Goal: Contribute content: Add original content to the website for others to see

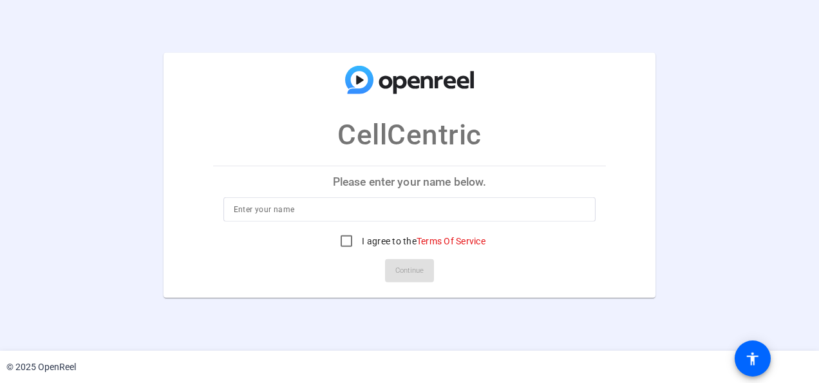
click at [287, 213] on input at bounding box center [410, 209] width 352 height 15
type input "Julie Kyrou"
click at [344, 244] on input "I agree to the Terms Of Service" at bounding box center [347, 241] width 26 height 26
checkbox input "true"
click at [403, 275] on span "Continue" at bounding box center [410, 270] width 28 height 19
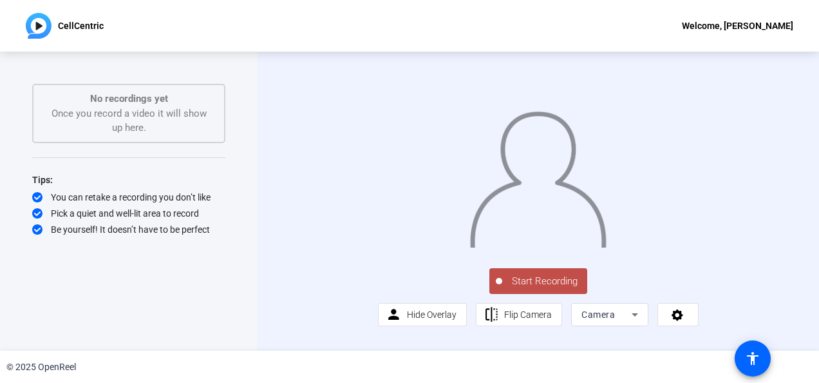
click at [515, 289] on span "Start Recording" at bounding box center [544, 281] width 85 height 15
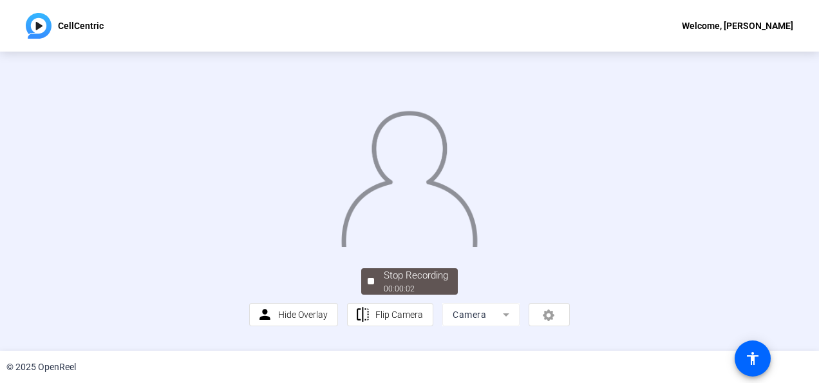
click at [479, 247] on img at bounding box center [409, 174] width 139 height 144
click at [399, 283] on div "Stop Recording" at bounding box center [416, 275] width 64 height 15
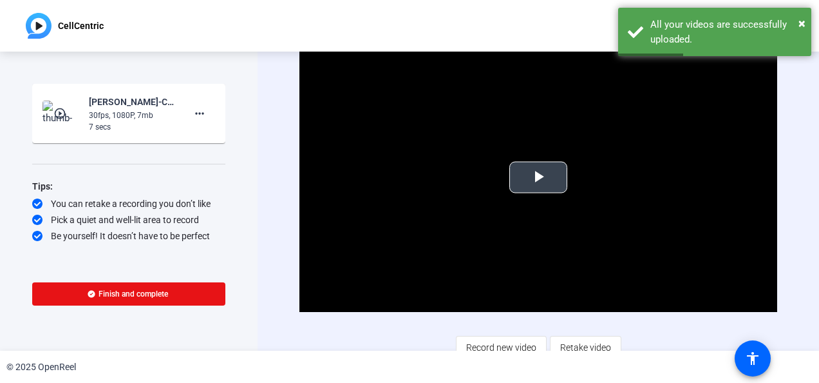
click at [539, 177] on span "Video Player" at bounding box center [539, 177] width 0 height 0
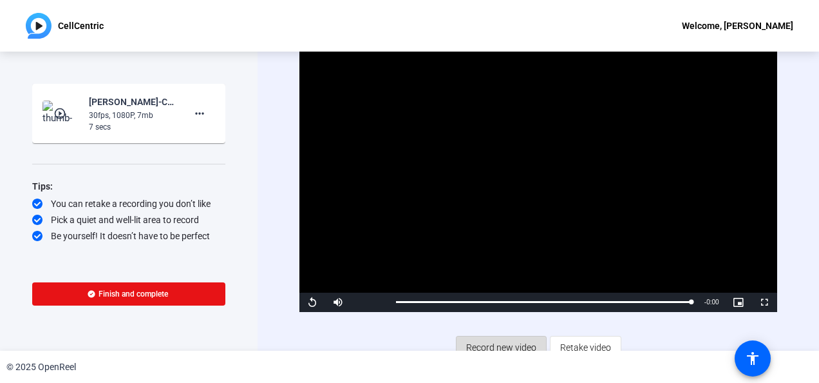
click at [525, 343] on span "Record new video" at bounding box center [501, 347] width 70 height 24
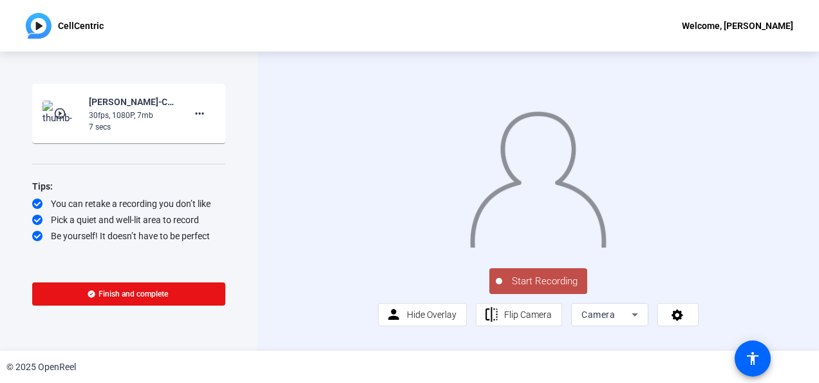
click at [552, 289] on span "Start Recording" at bounding box center [544, 281] width 85 height 15
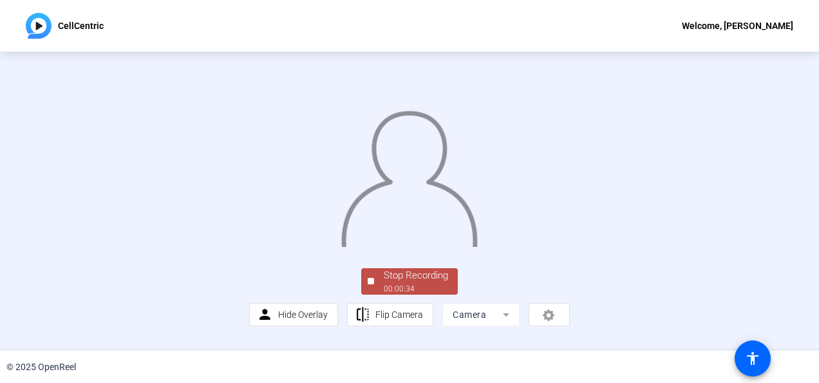
scroll to position [94, 0]
click at [399, 280] on div "Stop Recording" at bounding box center [416, 275] width 64 height 15
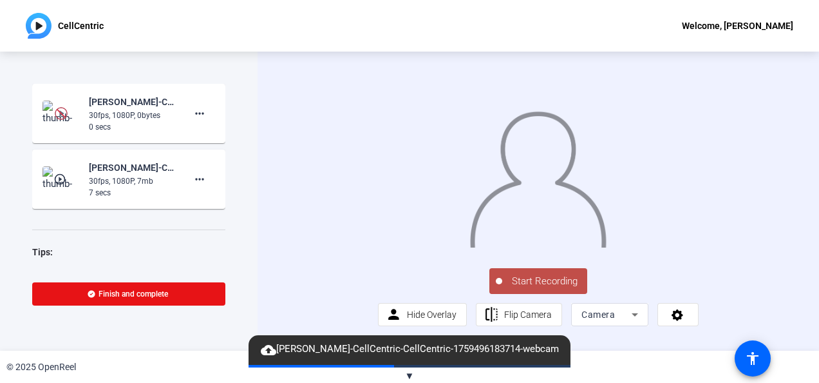
click at [570, 289] on span "Start Recording" at bounding box center [544, 281] width 85 height 15
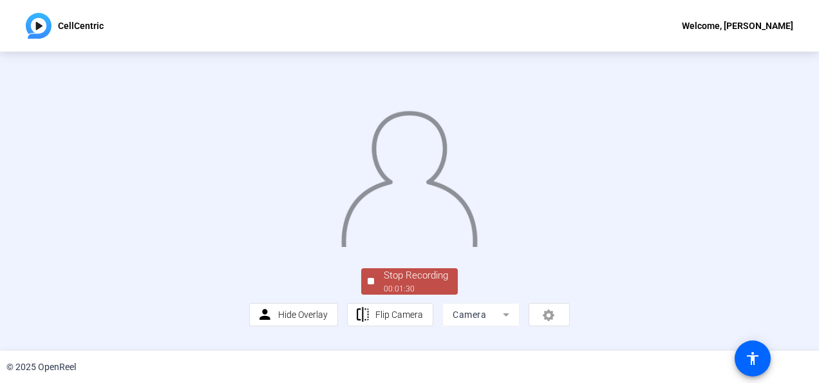
scroll to position [94, 0]
click at [411, 283] on div "Stop Recording" at bounding box center [416, 275] width 64 height 15
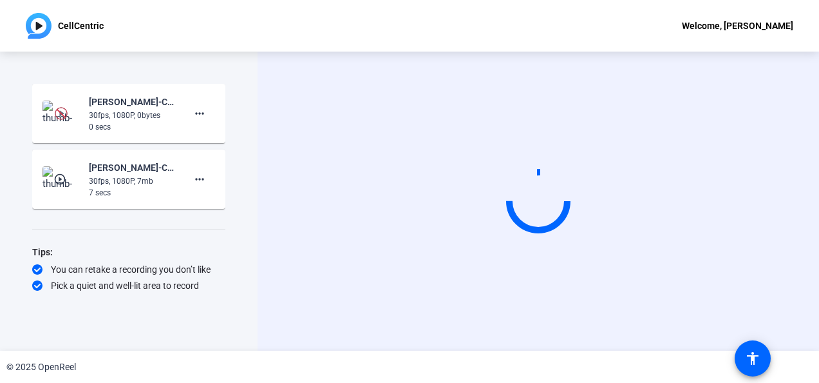
scroll to position [0, 0]
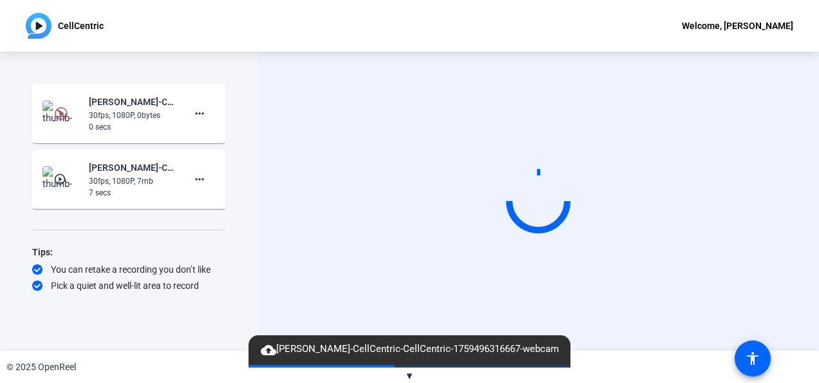
click at [412, 371] on span "▼" at bounding box center [410, 376] width 10 height 12
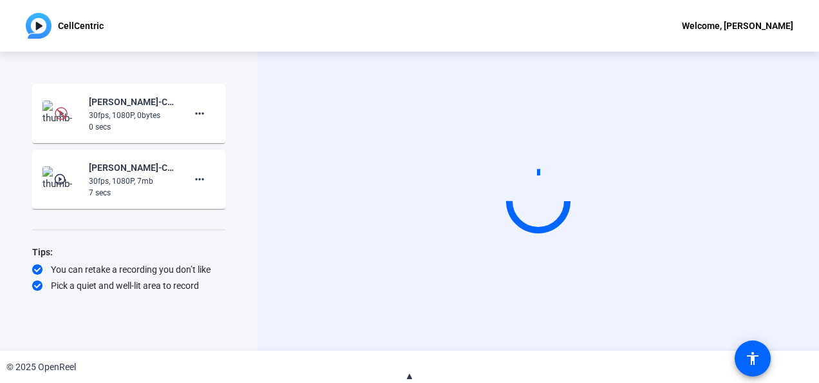
click at [808, 133] on div "Start Recording" at bounding box center [539, 201] width 562 height 299
click at [635, 160] on video at bounding box center [538, 201] width 193 height 109
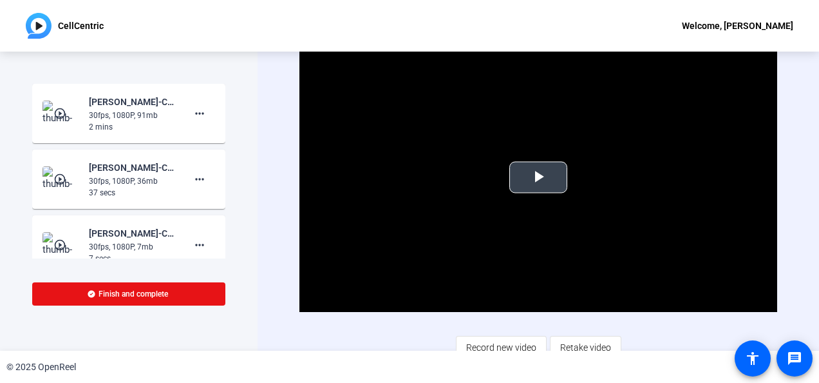
click at [539, 177] on span "Video Player" at bounding box center [539, 177] width 0 height 0
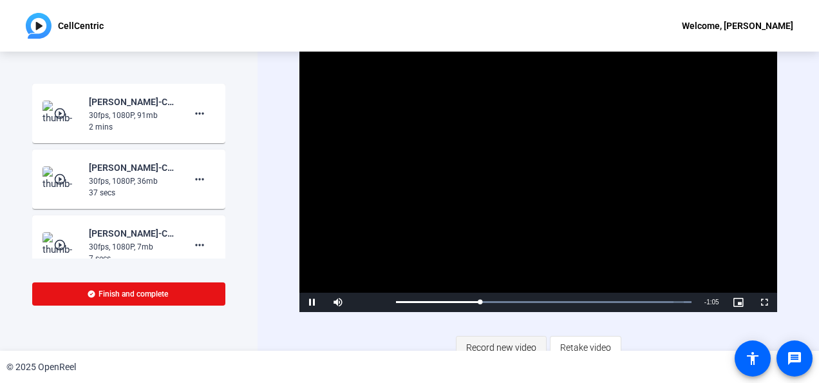
click at [508, 337] on span "Record new video" at bounding box center [501, 347] width 70 height 24
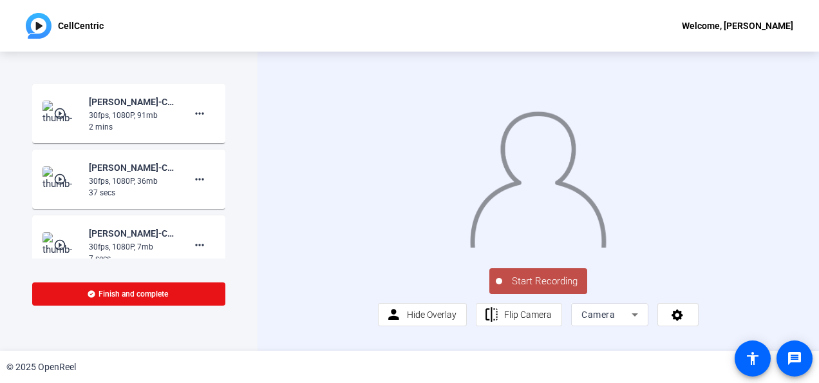
click at [551, 289] on span "Start Recording" at bounding box center [544, 281] width 85 height 15
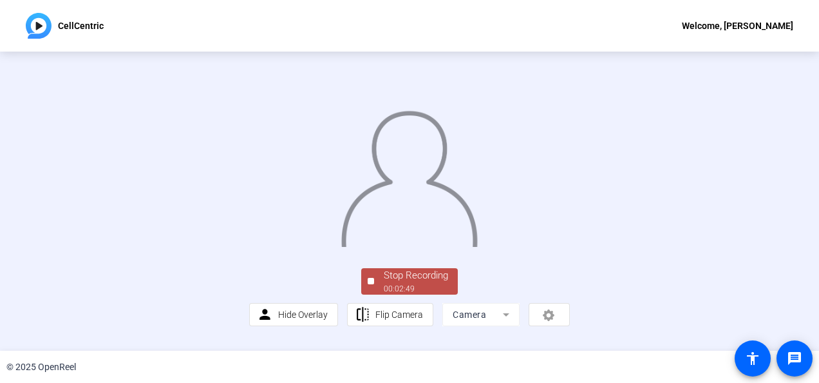
scroll to position [72, 0]
click at [431, 283] on div "Stop Recording" at bounding box center [416, 275] width 64 height 15
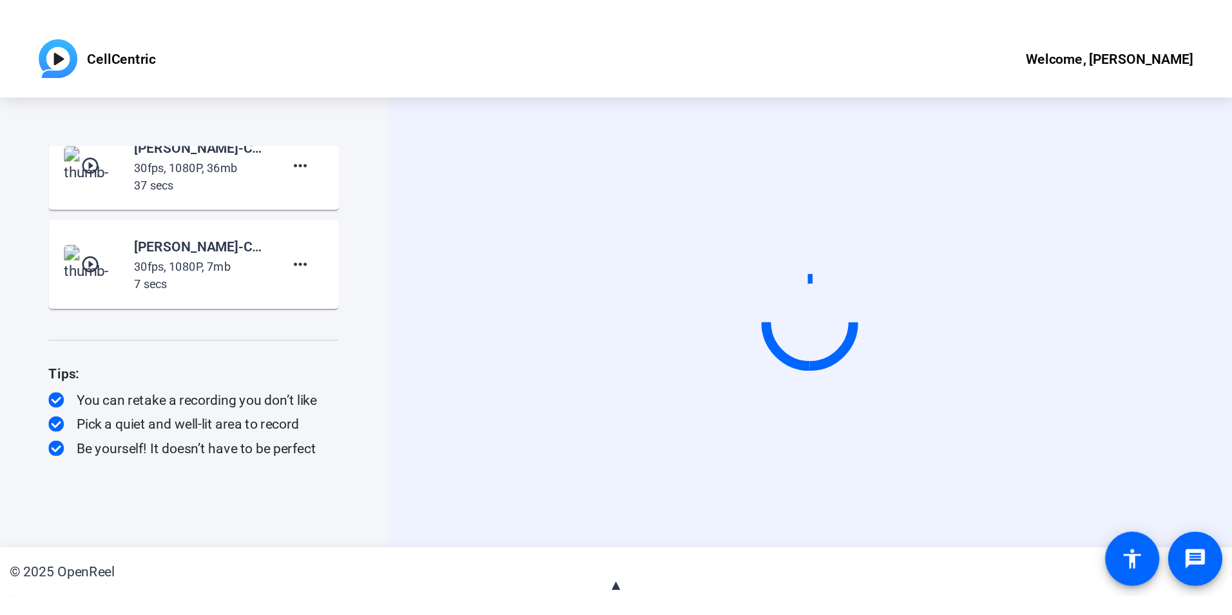
scroll to position [0, 0]
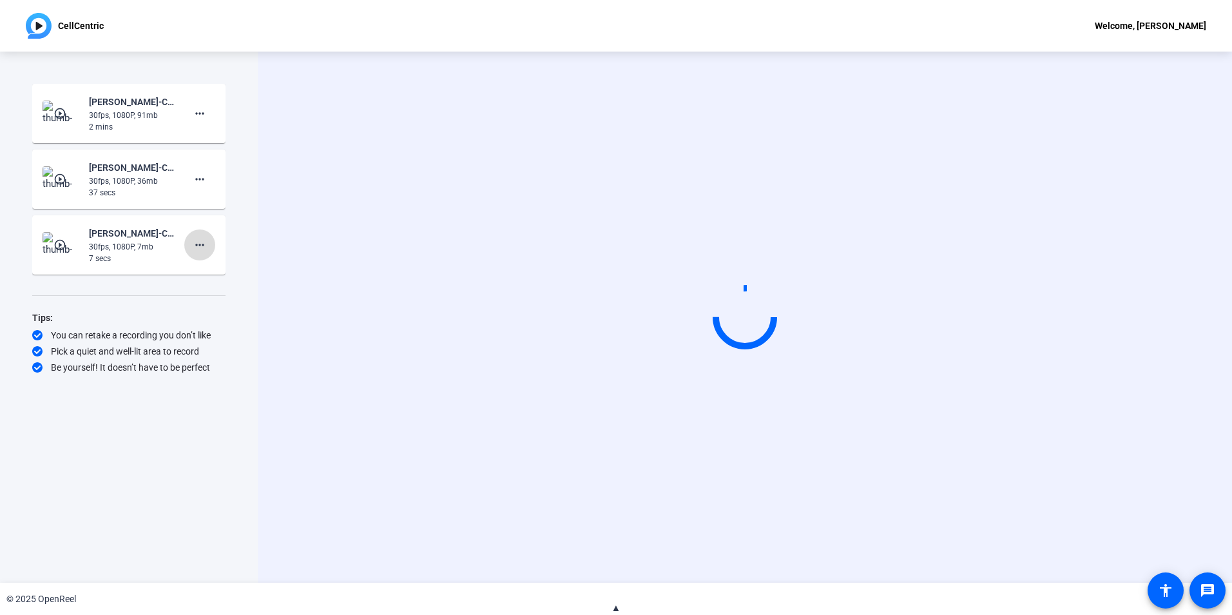
click at [205, 247] on mat-icon "more_horiz" at bounding box center [199, 244] width 15 height 15
click at [226, 276] on span "Delete clip" at bounding box center [221, 271] width 52 height 15
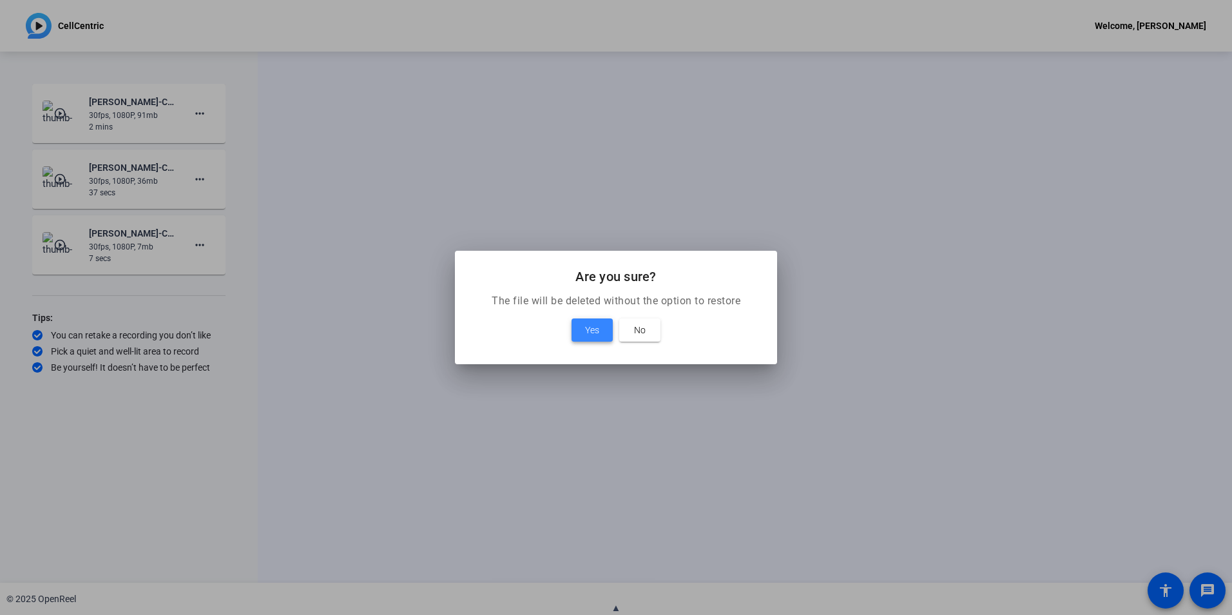
click at [593, 339] on span at bounding box center [591, 329] width 41 height 31
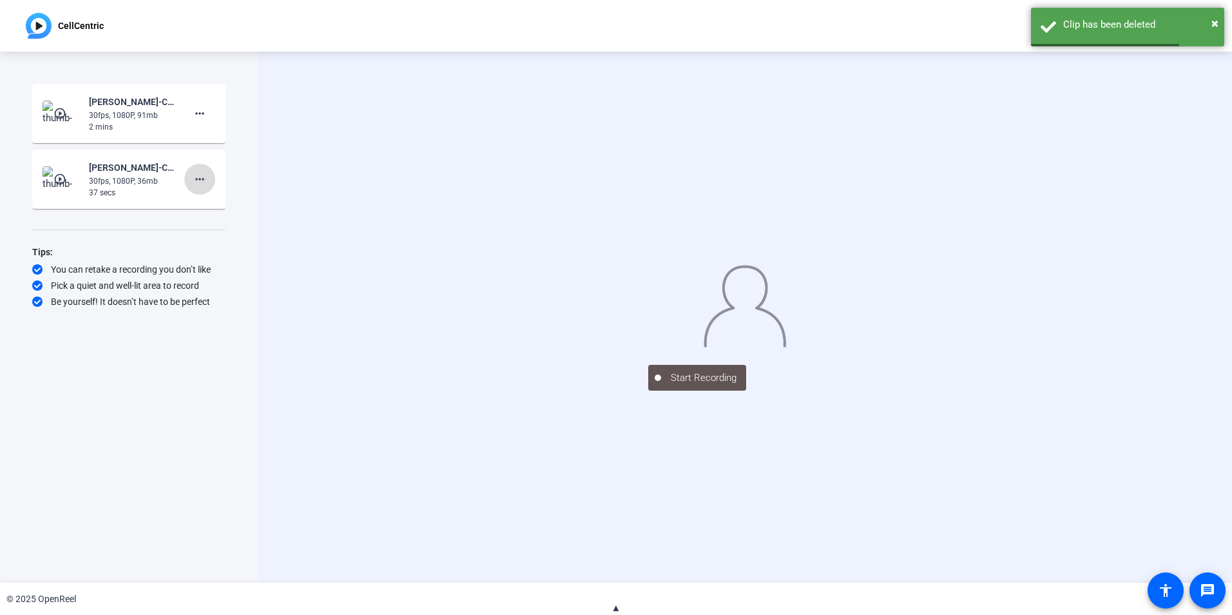
click at [205, 181] on mat-icon "more_horiz" at bounding box center [199, 178] width 15 height 15
click at [216, 204] on span "Delete clip" at bounding box center [221, 205] width 52 height 15
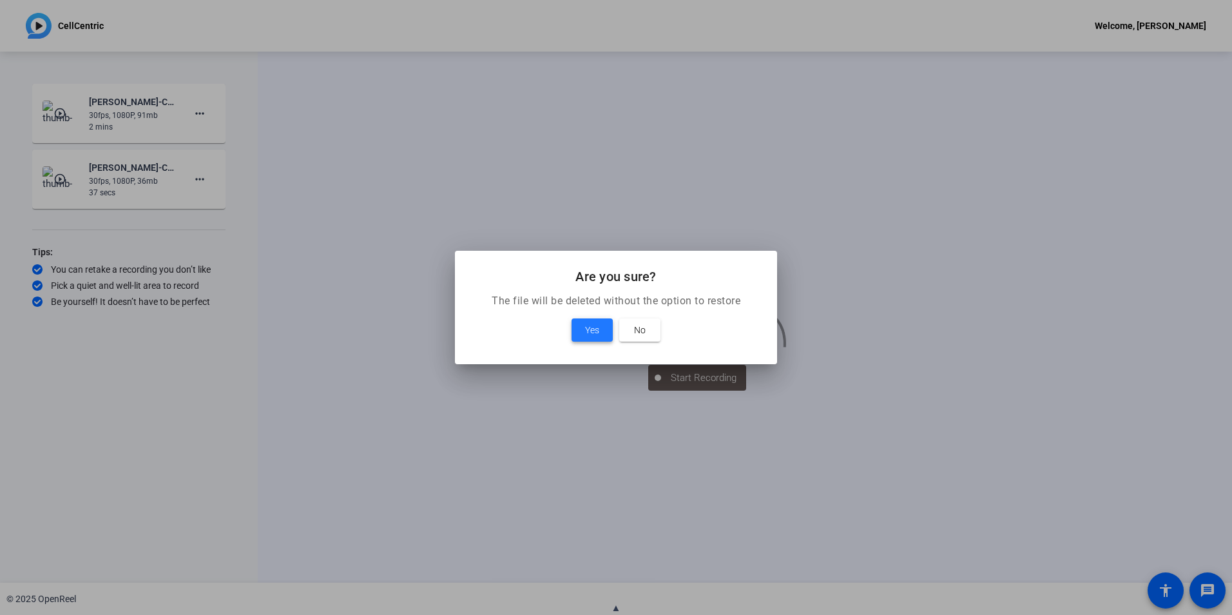
click at [589, 332] on span "Yes" at bounding box center [592, 329] width 14 height 15
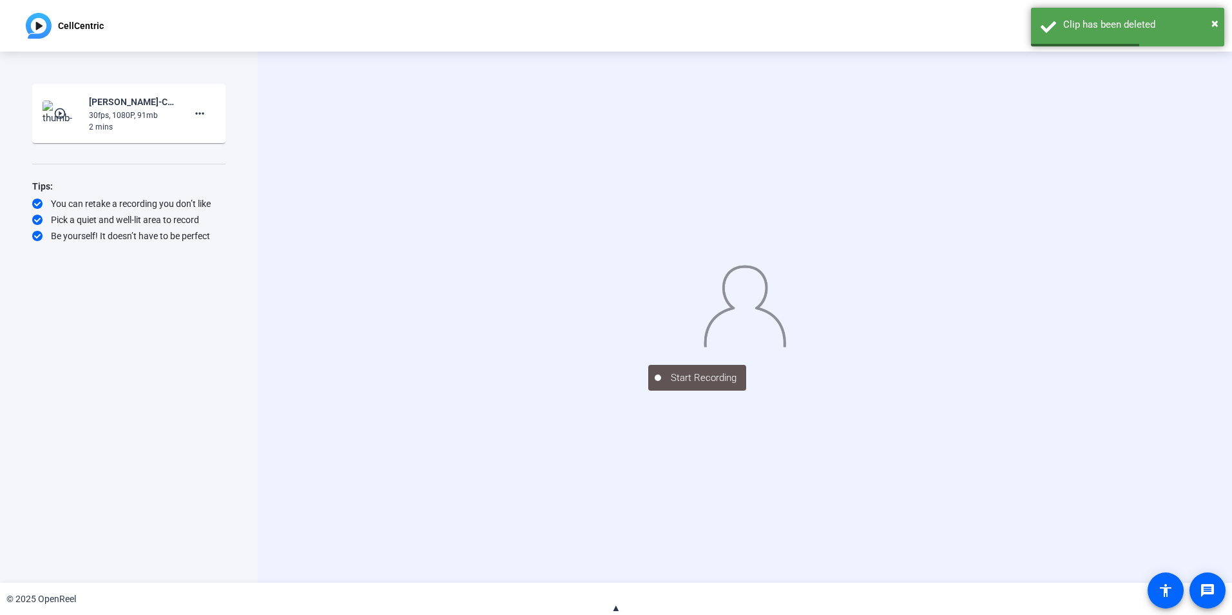
click at [59, 120] on img at bounding box center [62, 113] width 38 height 26
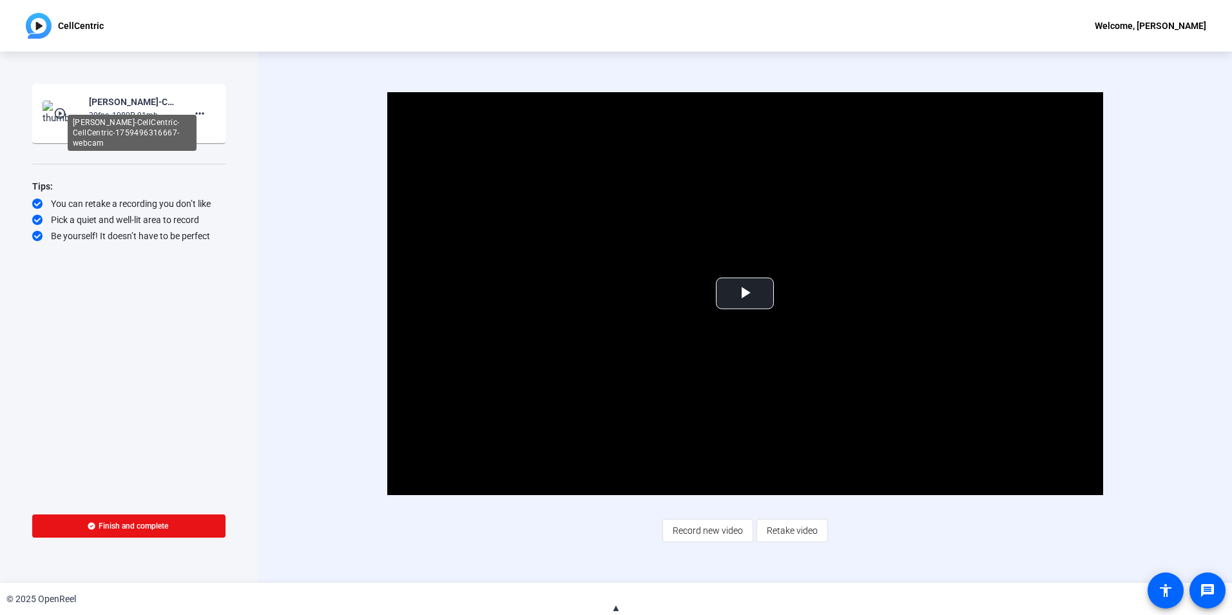
click at [119, 128] on div "[PERSON_NAME]-CellCentric-CellCentric-1759496316667-webcam" at bounding box center [132, 133] width 129 height 36
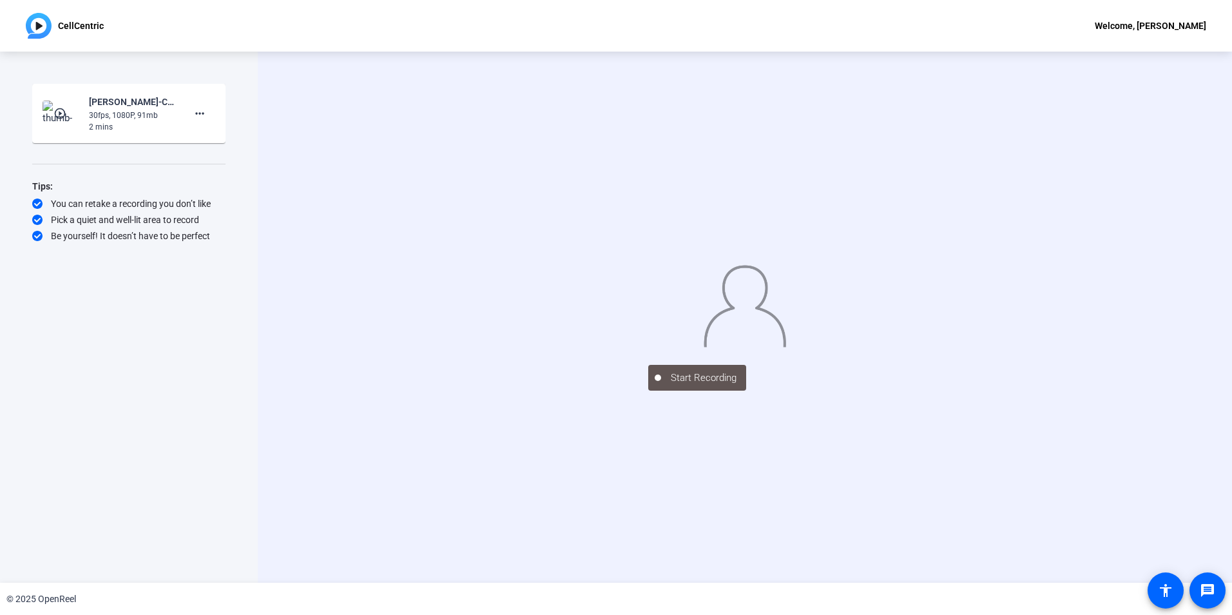
click at [35, 29] on img at bounding box center [39, 26] width 26 height 26
click at [64, 106] on img at bounding box center [62, 113] width 38 height 26
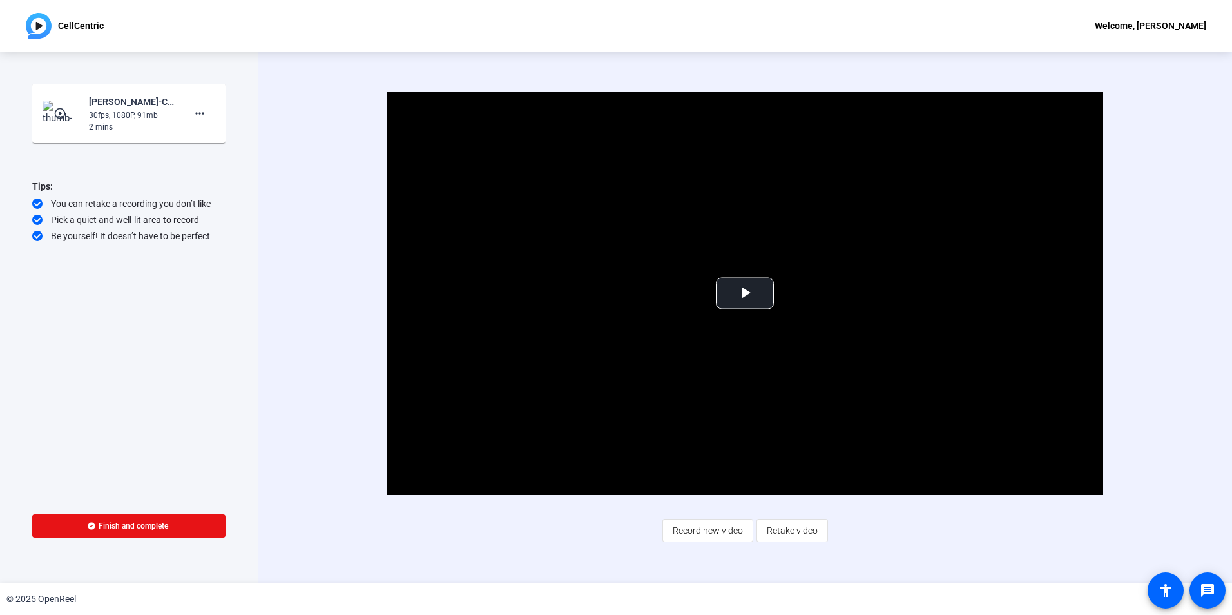
click at [64, 106] on img at bounding box center [62, 113] width 38 height 26
click at [745, 293] on span "Video Player" at bounding box center [745, 293] width 0 height 0
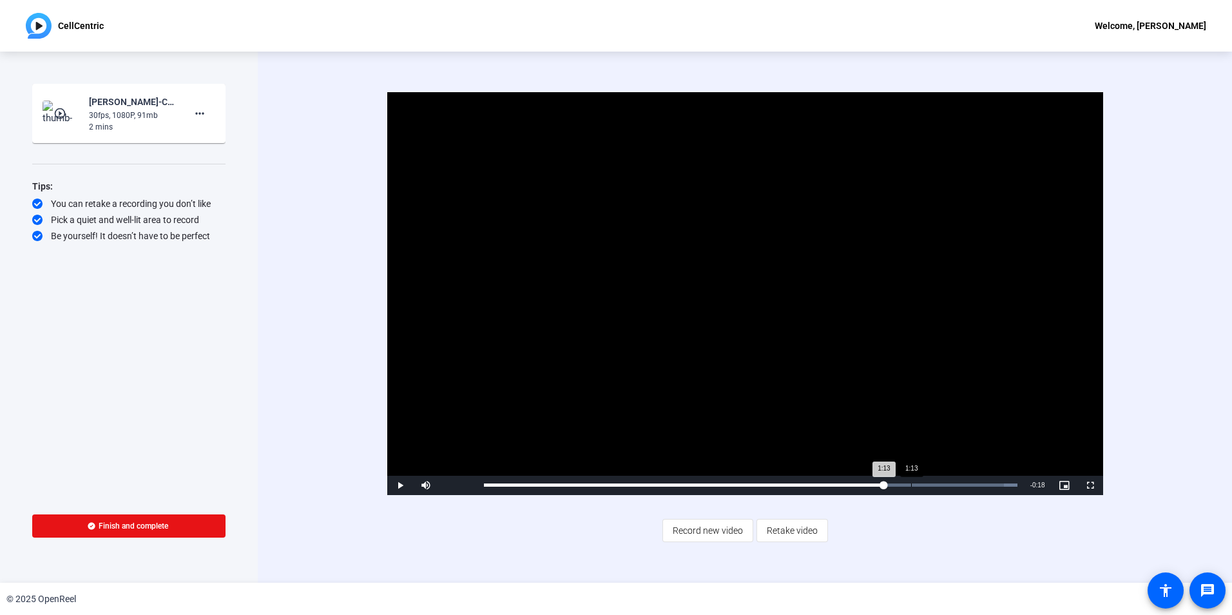
drag, startPoint x: 587, startPoint y: 484, endPoint x: 911, endPoint y: 486, distance: 324.0
click at [819, 382] on div "1:13" at bounding box center [911, 484] width 1 height 3
click at [200, 122] on span at bounding box center [199, 113] width 31 height 31
click at [209, 146] on span "Delete clip" at bounding box center [221, 140] width 52 height 15
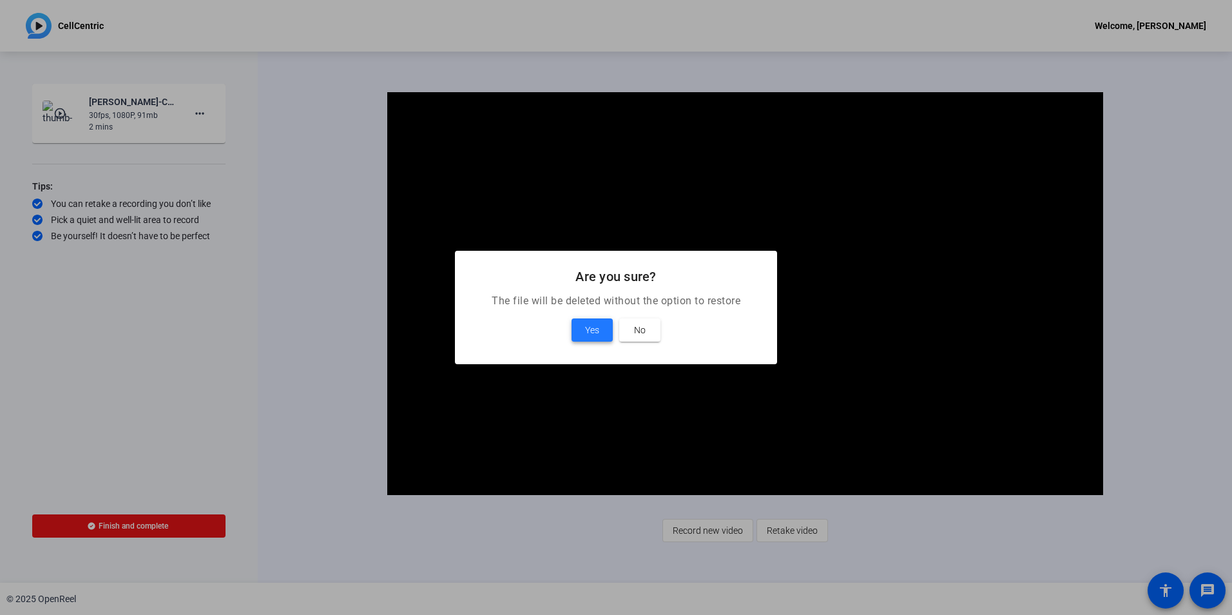
drag, startPoint x: 586, startPoint y: 324, endPoint x: 343, endPoint y: 348, distance: 244.0
click at [586, 325] on span "Yes" at bounding box center [592, 329] width 14 height 15
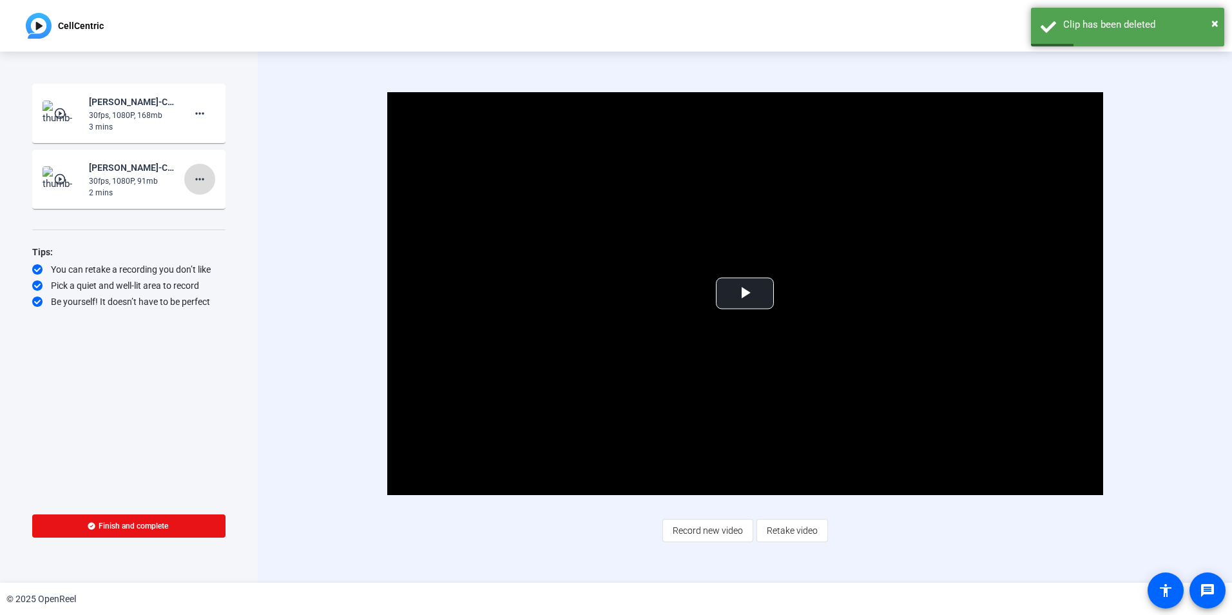
click at [205, 174] on mat-icon "more_horiz" at bounding box center [199, 178] width 15 height 15
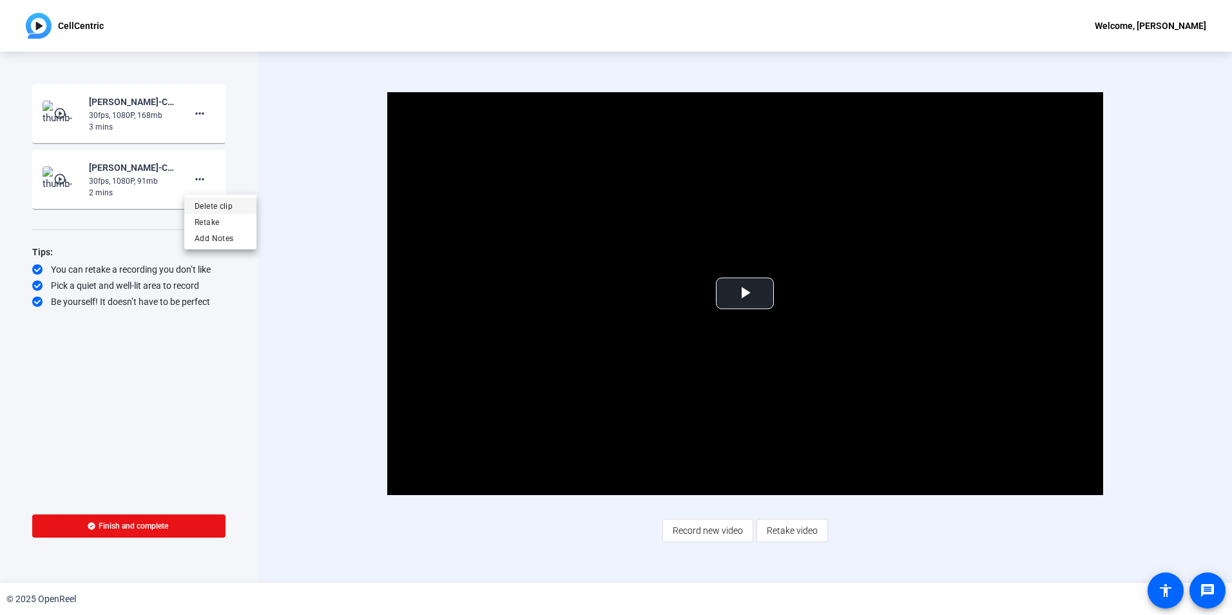
click at [223, 204] on span "Delete clip" at bounding box center [221, 205] width 52 height 15
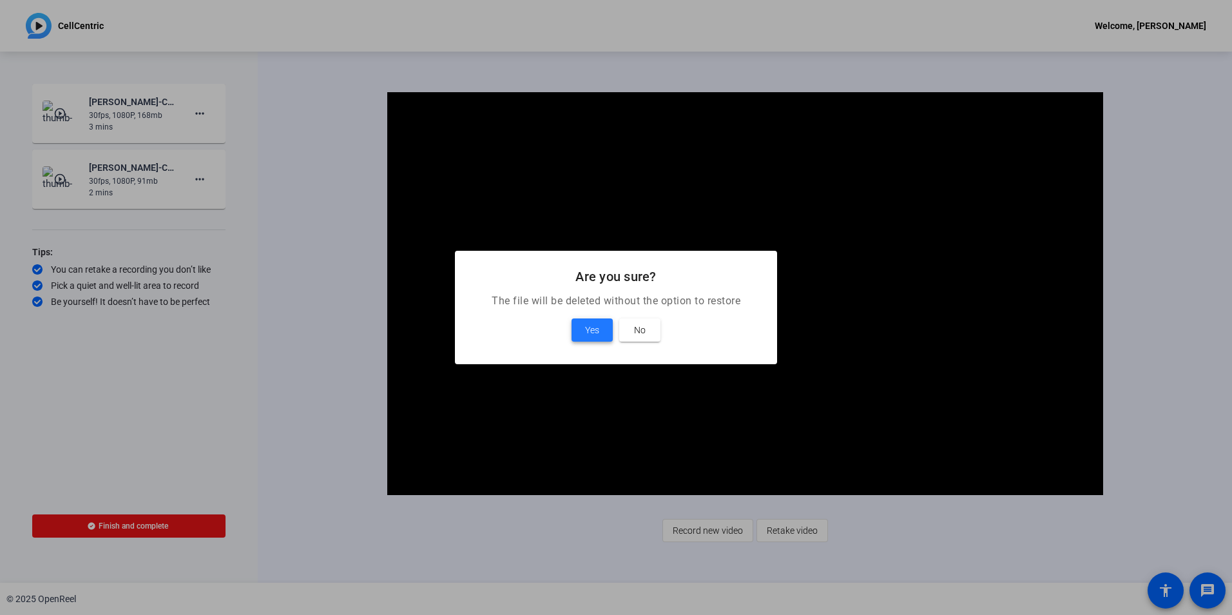
click at [595, 327] on span "Yes" at bounding box center [592, 329] width 14 height 15
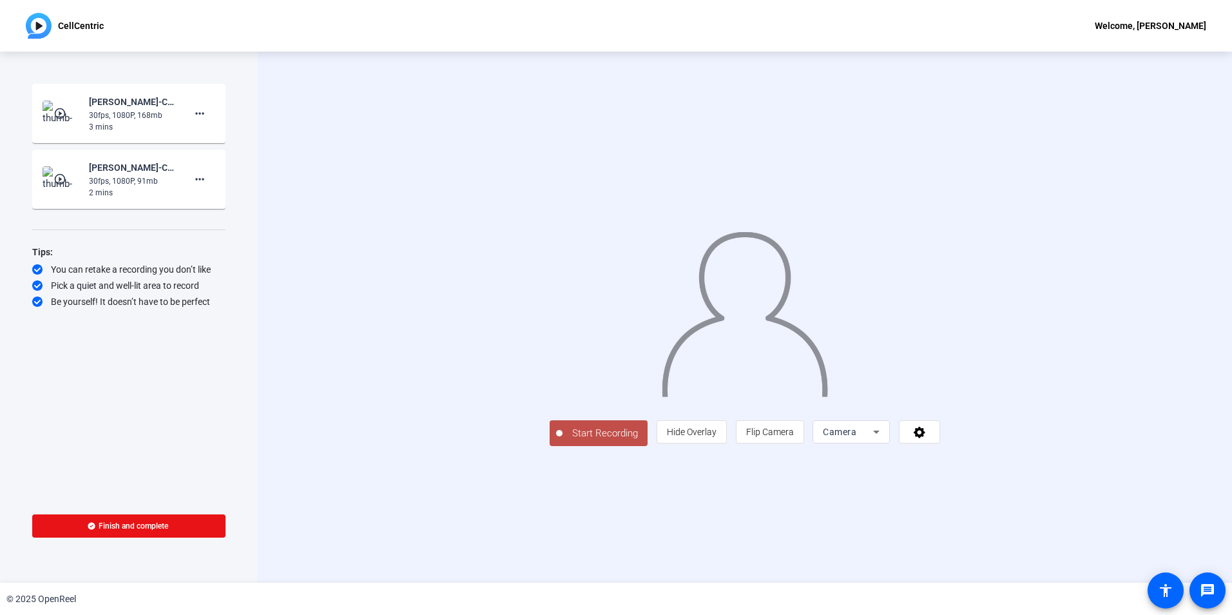
click at [63, 112] on mat-icon "play_circle_outline" at bounding box center [60, 113] width 15 height 13
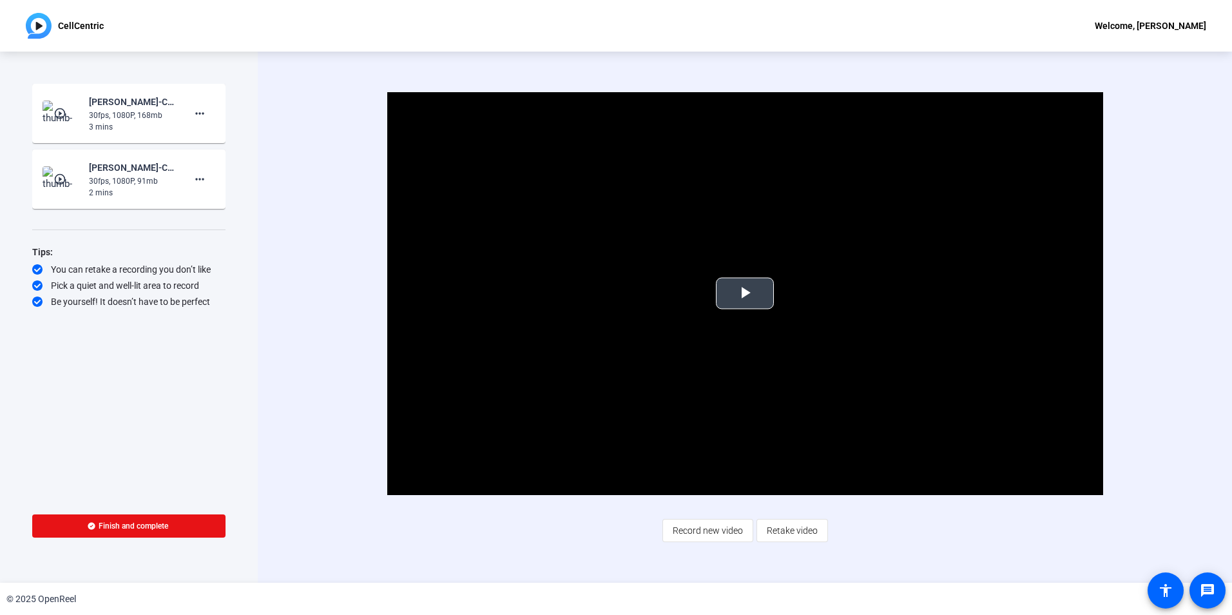
click at [745, 293] on span "Video Player" at bounding box center [745, 293] width 0 height 0
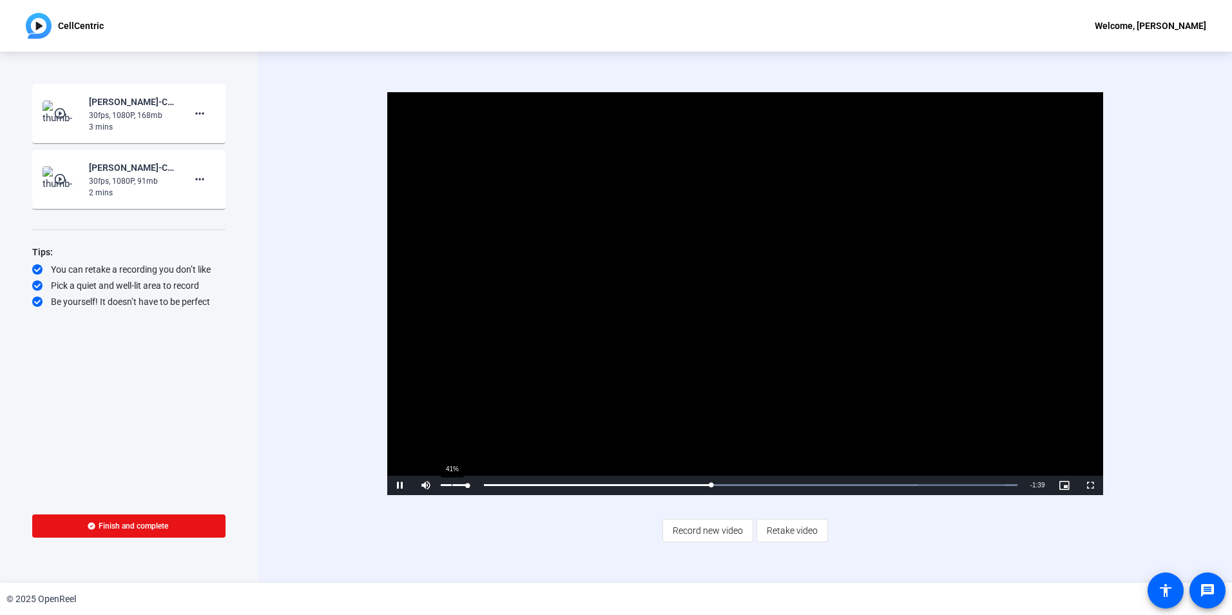
click at [452, 382] on div "41%" at bounding box center [454, 484] width 32 height 19
drag, startPoint x: 466, startPoint y: 483, endPoint x: 449, endPoint y: 483, distance: 17.4
click at [449, 382] on div "Volume Level" at bounding box center [445, 485] width 8 height 2
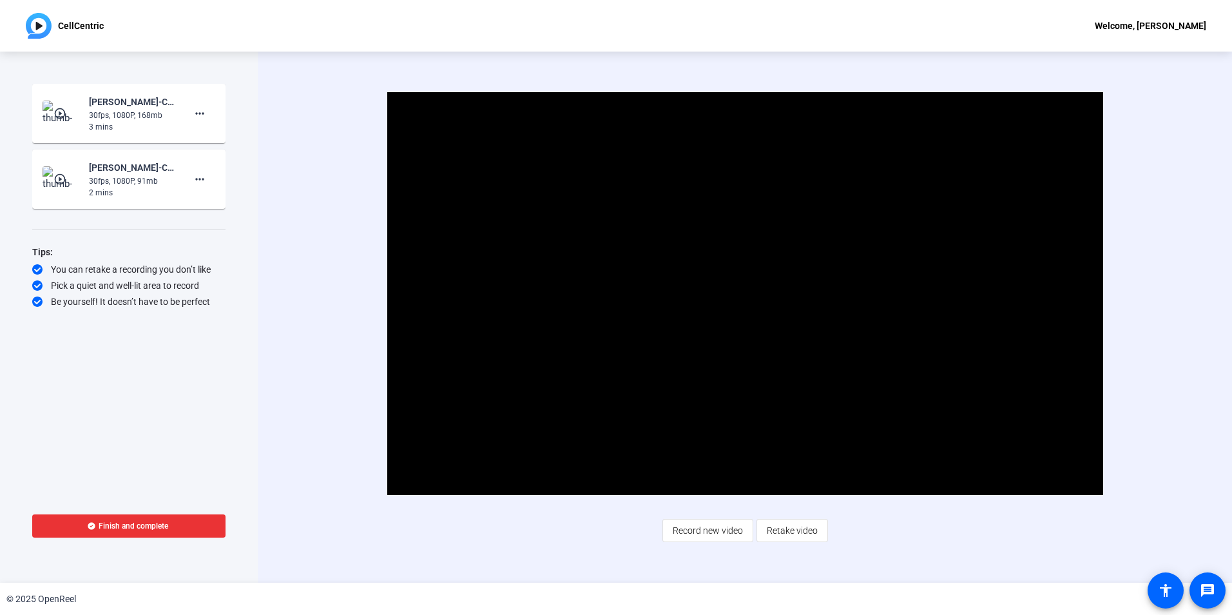
click at [152, 382] on span "Finish and complete" at bounding box center [134, 526] width 70 height 10
